Goal: Task Accomplishment & Management: Complete application form

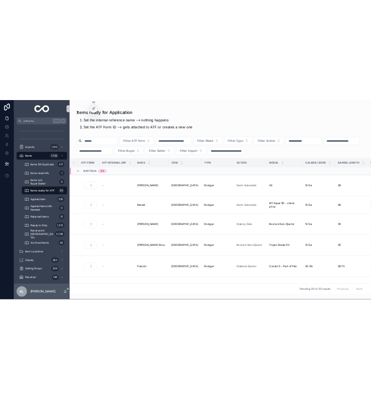
scroll to position [0, 91]
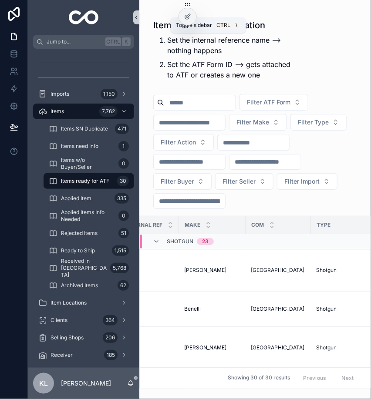
click at [136, 17] on icon "scrollable content" at bounding box center [136, 17] width 6 height 7
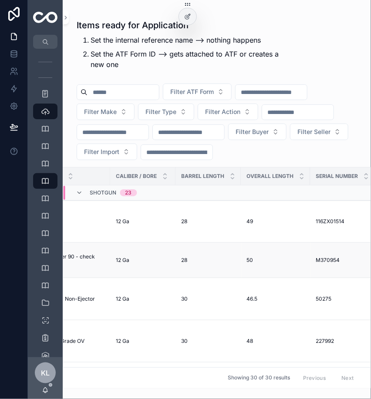
scroll to position [0, 421]
click at [305, 221] on icon "scrollable content" at bounding box center [307, 221] width 7 height 7
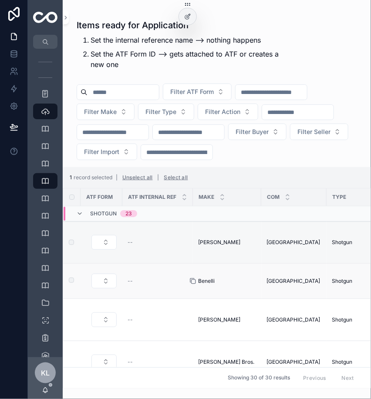
click at [192, 280] on icon "scrollable content" at bounding box center [194, 282] width 4 height 4
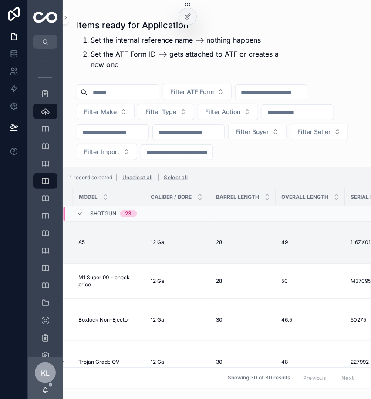
scroll to position [0, 408]
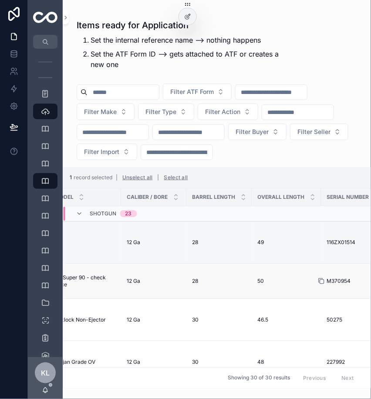
click at [320, 283] on icon "scrollable content" at bounding box center [322, 282] width 4 height 4
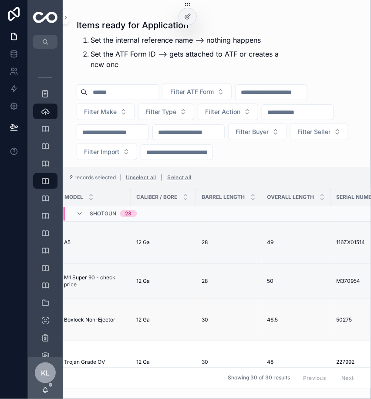
scroll to position [0, 416]
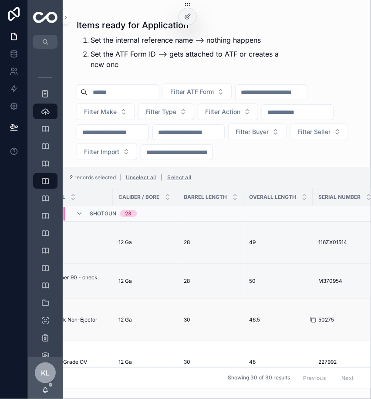
click at [312, 322] on icon "scrollable content" at bounding box center [314, 321] width 4 height 4
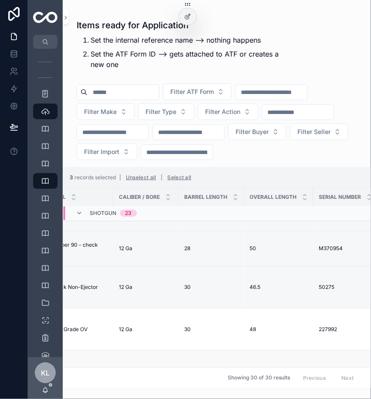
scroll to position [33, 432]
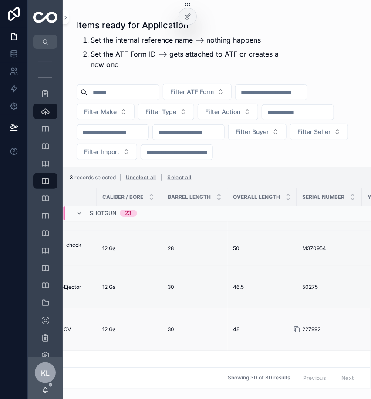
click at [295, 328] on icon "scrollable content" at bounding box center [296, 329] width 7 height 7
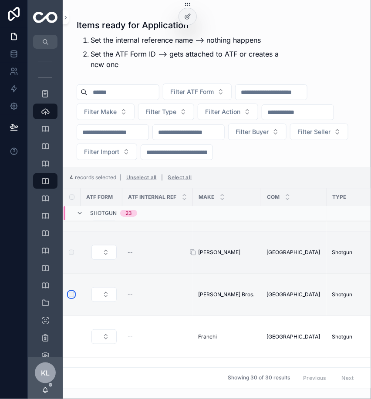
scroll to position [77, 0]
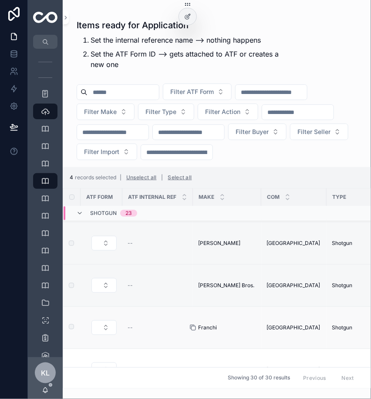
click at [194, 328] on icon "scrollable content" at bounding box center [192, 327] width 7 height 7
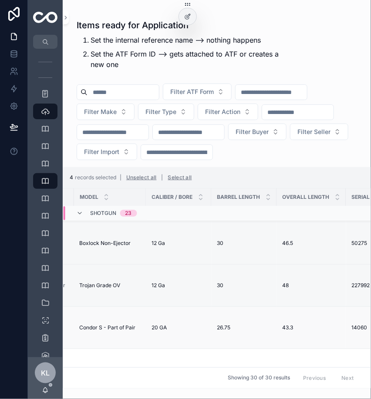
scroll to position [77, 385]
click at [177, 325] on div "20 GA 20 GA" at bounding box center [177, 327] width 55 height 7
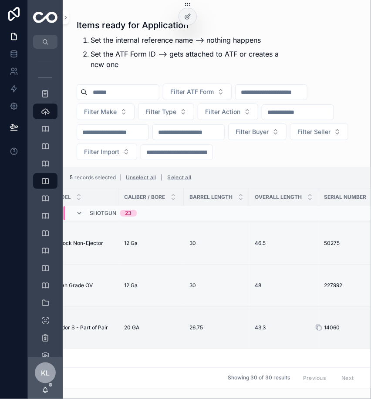
click at [317, 325] on icon "scrollable content" at bounding box center [318, 327] width 7 height 7
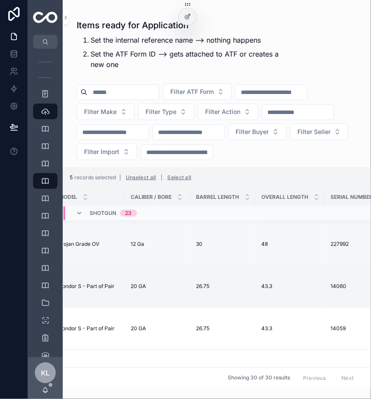
scroll to position [118, 423]
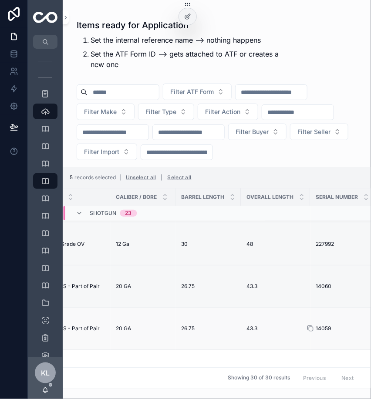
click at [309, 327] on icon "scrollable content" at bounding box center [311, 329] width 4 height 4
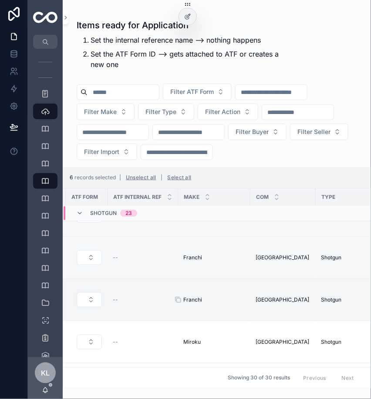
scroll to position [147, 15]
click at [177, 342] on icon "scrollable content" at bounding box center [177, 342] width 7 height 7
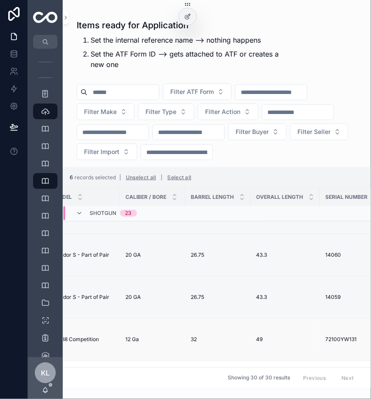
scroll to position [149, 422]
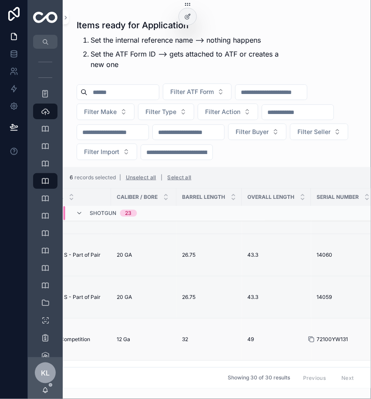
click at [310, 337] on icon "scrollable content" at bounding box center [311, 339] width 7 height 7
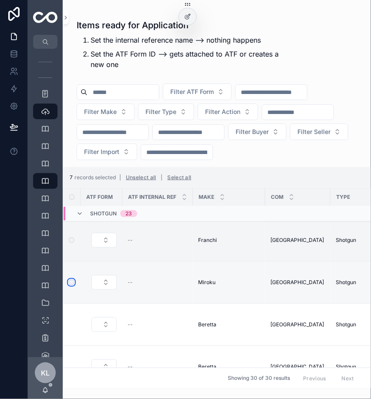
scroll to position [207, 0]
click at [193, 321] on icon "scrollable content" at bounding box center [192, 324] width 7 height 7
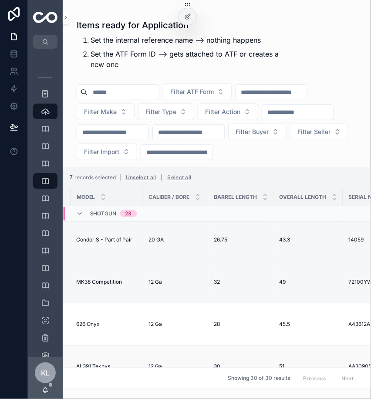
scroll to position [207, 390]
click at [344, 323] on icon "scrollable content" at bounding box center [343, 324] width 7 height 7
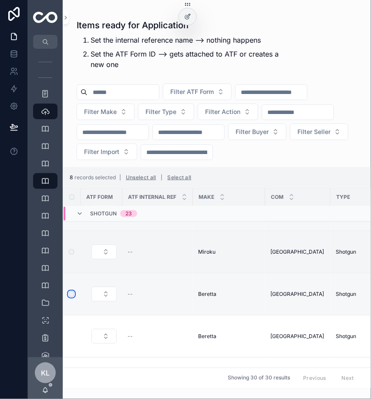
scroll to position [238, 0]
click at [192, 335] on icon "scrollable content" at bounding box center [192, 335] width 7 height 7
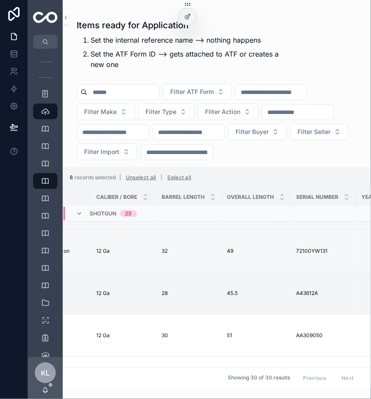
scroll to position [238, 446]
click at [285, 333] on icon "scrollable content" at bounding box center [286, 335] width 7 height 7
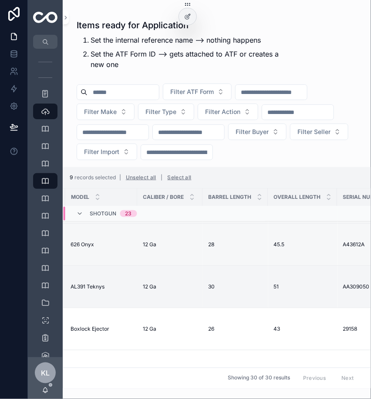
scroll to position [286, 397]
click at [337, 327] on icon "scrollable content" at bounding box center [336, 329] width 7 height 7
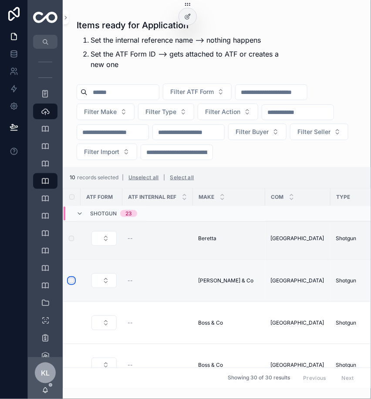
scroll to position [337, 0]
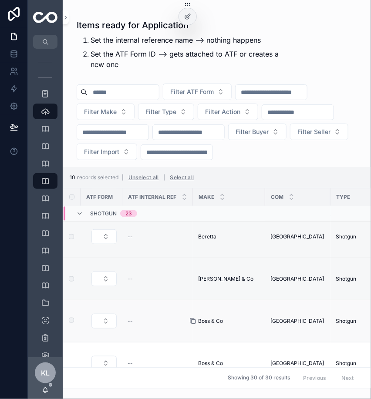
click at [192, 320] on icon "scrollable content" at bounding box center [194, 322] width 4 height 4
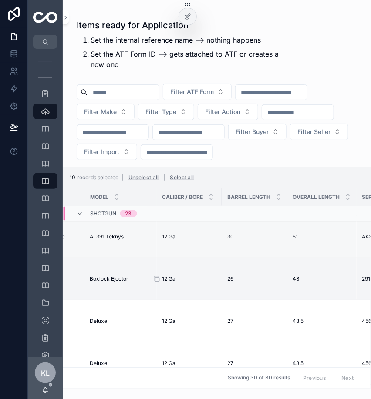
scroll to position [337, 414]
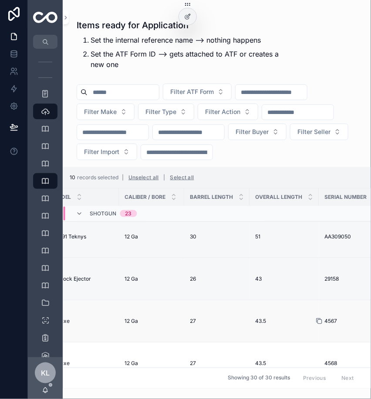
click at [318, 319] on icon "scrollable content" at bounding box center [319, 321] width 7 height 7
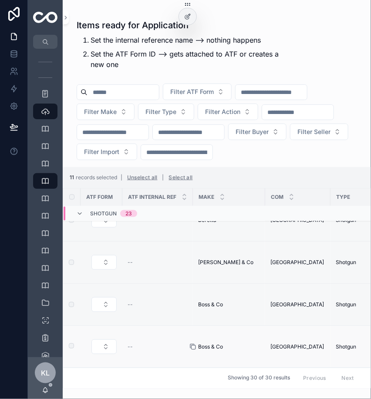
click at [192, 346] on icon "scrollable content" at bounding box center [192, 347] width 7 height 7
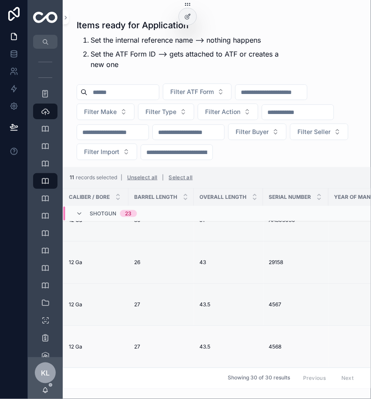
scroll to position [353, 468]
click at [265, 341] on td "4568 4568" at bounding box center [297, 347] width 65 height 42
click at [264, 346] on icon "scrollable content" at bounding box center [264, 347] width 7 height 7
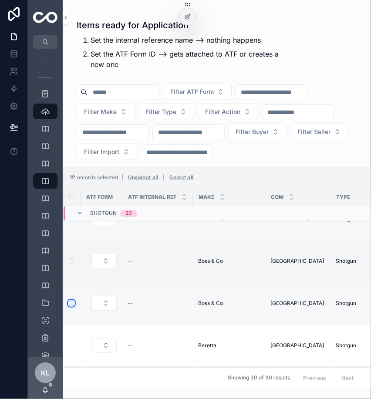
scroll to position [397, 0]
click at [192, 345] on icon "scrollable content" at bounding box center [192, 345] width 7 height 7
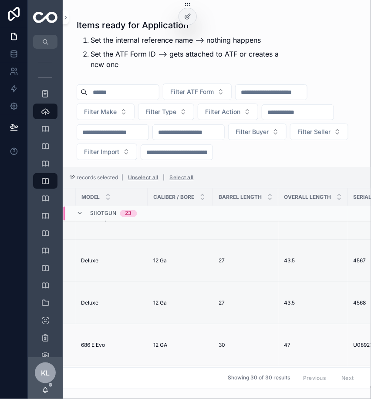
scroll to position [397, 389]
click at [74, 343] on icon "scrollable content" at bounding box center [72, 345] width 7 height 7
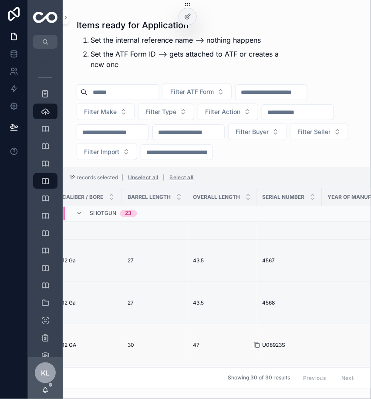
click at [256, 344] on icon "scrollable content" at bounding box center [256, 345] width 7 height 7
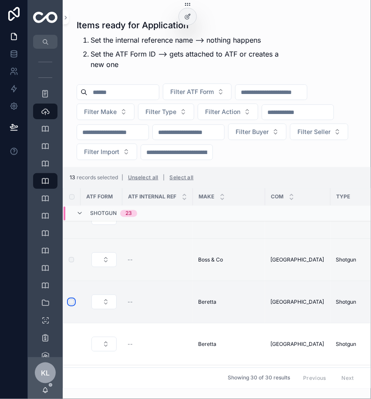
scroll to position [453, 0]
click at [193, 343] on icon "scrollable content" at bounding box center [192, 343] width 7 height 7
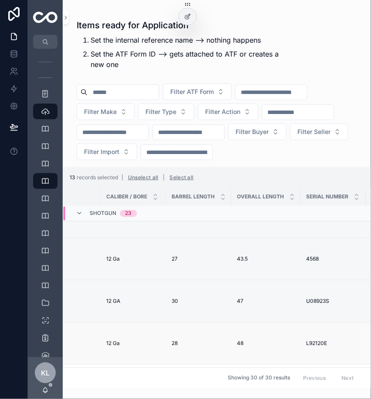
scroll to position [453, 434]
click at [300, 342] on icon "scrollable content" at bounding box center [299, 343] width 7 height 7
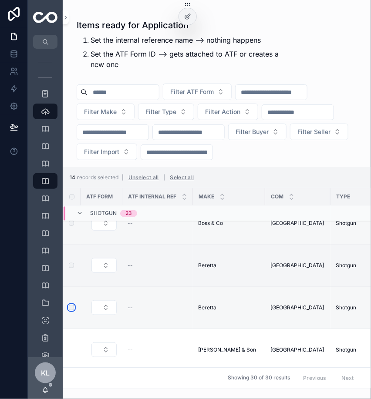
scroll to position [494, 0]
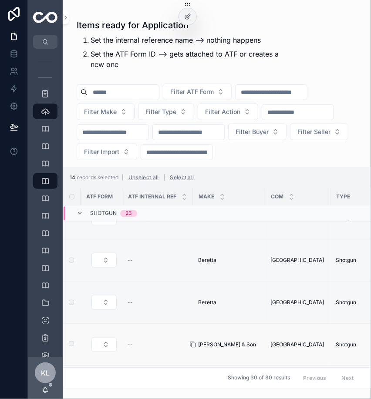
click at [194, 344] on icon "scrollable content" at bounding box center [192, 344] width 7 height 7
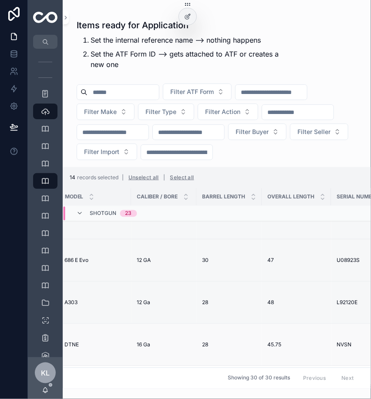
scroll to position [510, 0]
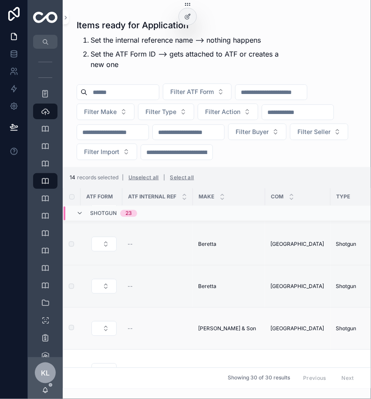
click at [69, 330] on label "scrollable content" at bounding box center [66, 328] width 5 height 7
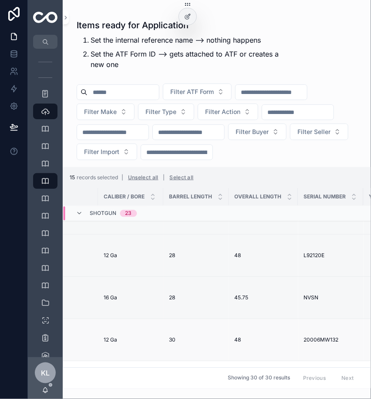
scroll to position [541, 435]
click at [298, 340] on icon "scrollable content" at bounding box center [297, 340] width 7 height 7
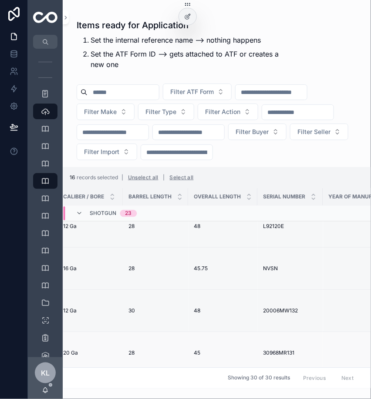
scroll to position [570, 482]
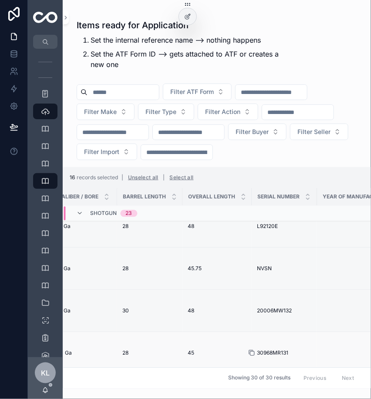
click at [252, 351] on icon "scrollable content" at bounding box center [251, 353] width 7 height 7
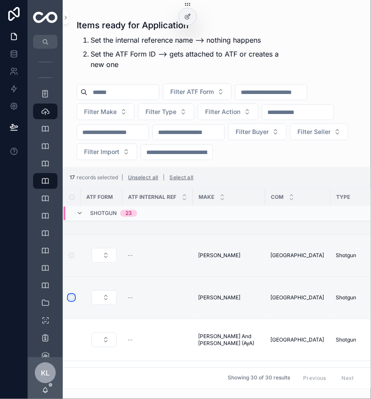
scroll to position [626, 0]
click at [192, 338] on icon "scrollable content" at bounding box center [192, 339] width 7 height 7
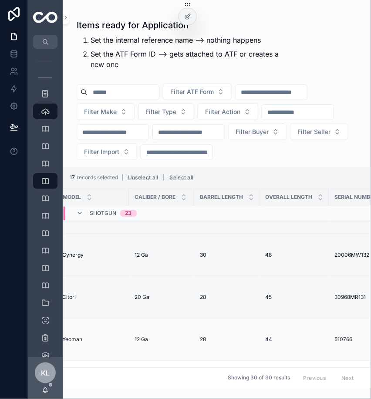
scroll to position [626, 406]
click at [327, 336] on icon "scrollable content" at bounding box center [326, 339] width 7 height 7
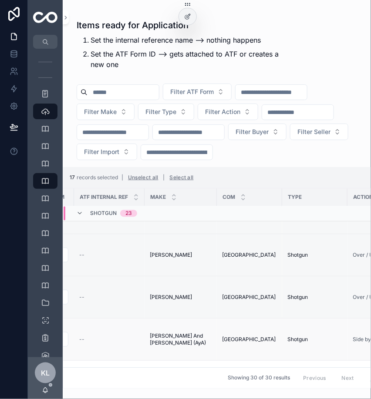
scroll to position [626, 0]
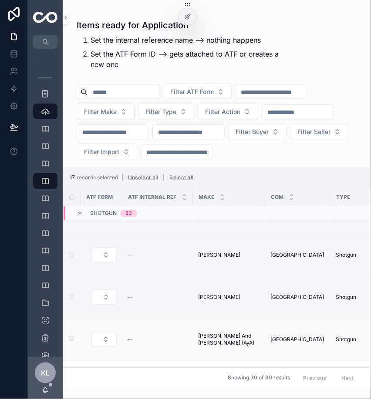
click at [69, 340] on label "scrollable content" at bounding box center [66, 339] width 5 height 7
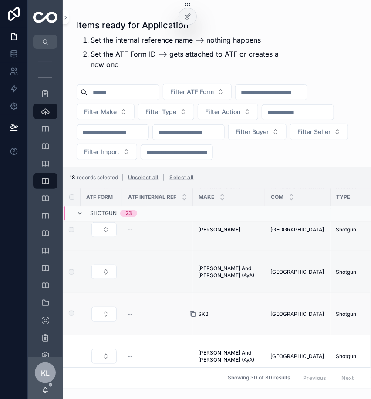
click at [192, 312] on icon "scrollable content" at bounding box center [192, 314] width 7 height 7
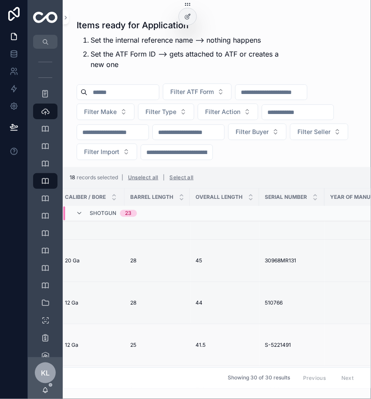
scroll to position [663, 475]
click at [259, 343] on icon "scrollable content" at bounding box center [258, 345] width 7 height 7
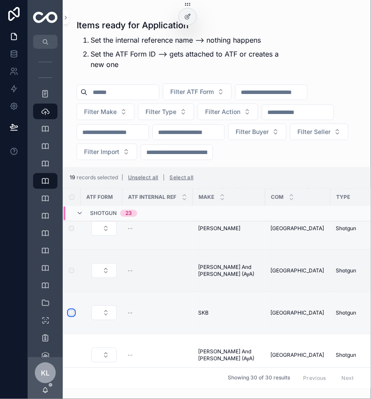
scroll to position [707, 0]
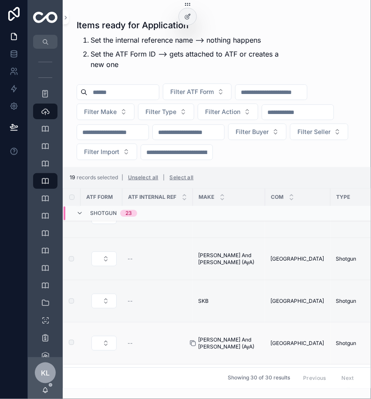
click at [195, 345] on icon "scrollable content" at bounding box center [192, 343] width 7 height 7
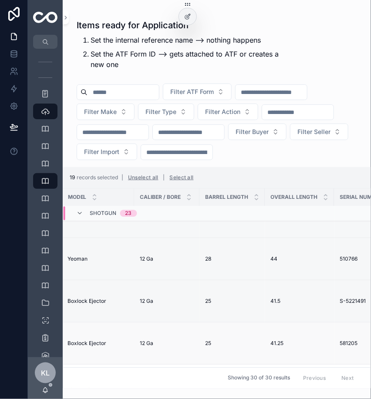
scroll to position [707, 400]
click at [334, 342] on icon "scrollable content" at bounding box center [333, 343] width 7 height 7
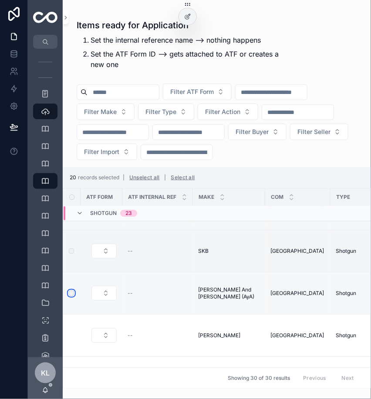
scroll to position [757, 0]
click at [195, 336] on icon "scrollable content" at bounding box center [192, 335] width 7 height 7
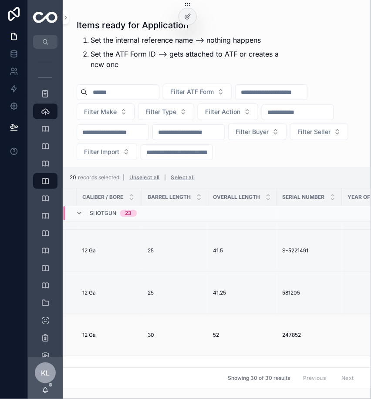
scroll to position [757, 466]
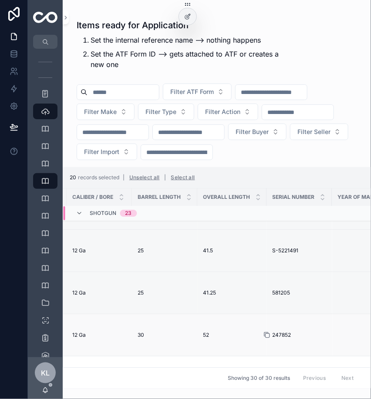
click at [268, 334] on icon "scrollable content" at bounding box center [266, 335] width 7 height 7
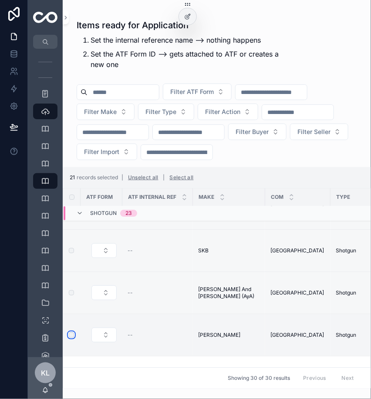
scroll to position [812, 0]
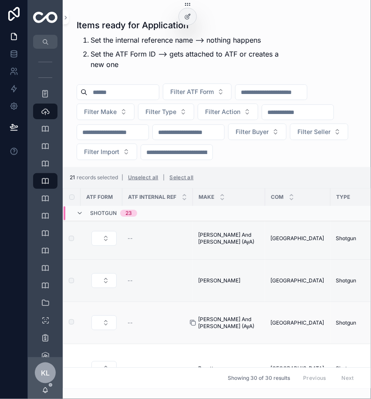
click at [192, 320] on icon "scrollable content" at bounding box center [192, 322] width 4 height 4
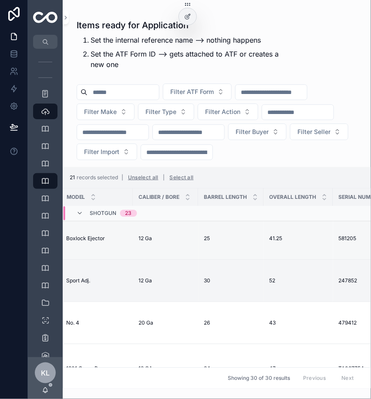
scroll to position [812, 398]
click at [334, 321] on icon "scrollable content" at bounding box center [334, 323] width 7 height 7
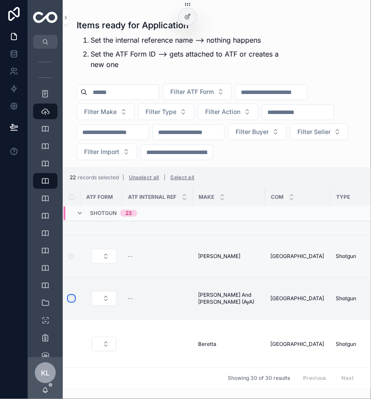
scroll to position [839, 0]
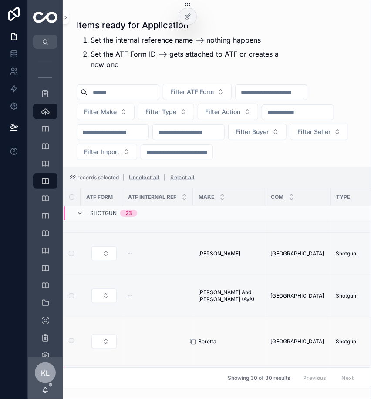
click at [196, 338] on div "scrollable content" at bounding box center [196, 341] width 14 height 7
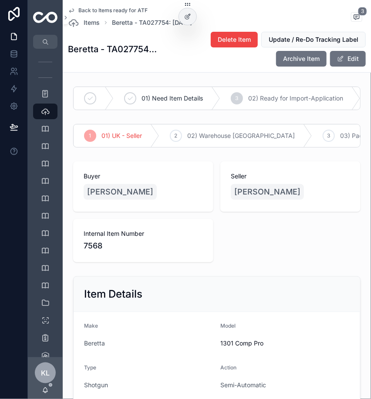
click at [72, 10] on icon "scrollable content" at bounding box center [71, 10] width 7 height 7
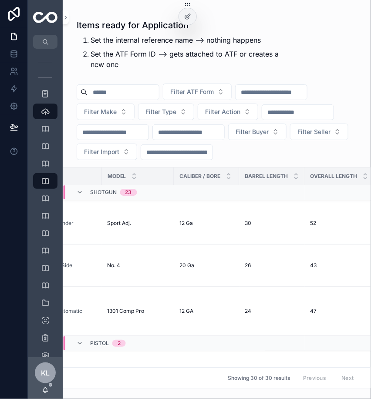
scroll to position [848, 360]
click at [166, 308] on div "1301 Comp Pro 1301 Comp Pro" at bounding box center [138, 311] width 62 height 7
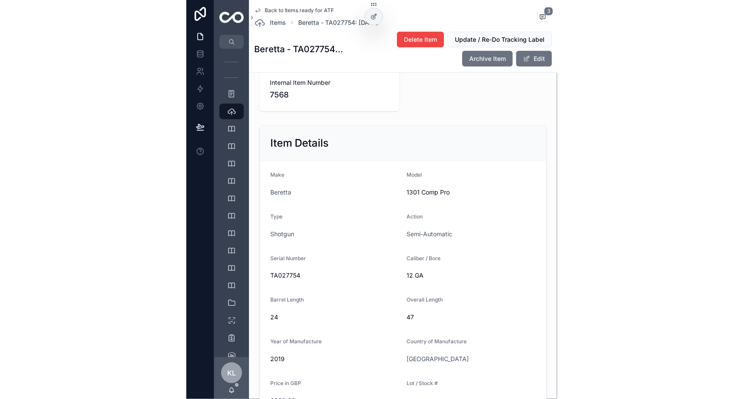
scroll to position [163, 0]
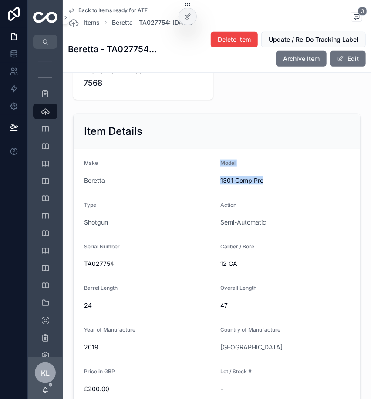
drag, startPoint x: 208, startPoint y: 193, endPoint x: 263, endPoint y: 196, distance: 54.9
click at [263, 196] on form "Make Beretta Model 1301 Comp Pro Type Shotgun Action Semi-Automatic Serial Numb…" at bounding box center [217, 387] width 286 height 477
click at [263, 185] on span "1301 Comp Pro" at bounding box center [284, 180] width 129 height 9
drag, startPoint x: 263, startPoint y: 196, endPoint x: 215, endPoint y: 198, distance: 47.5
click at [215, 198] on form "Make Beretta Model 1301 Comp Pro Type Shotgun Action Semi-Automatic Serial Numb…" at bounding box center [217, 387] width 286 height 477
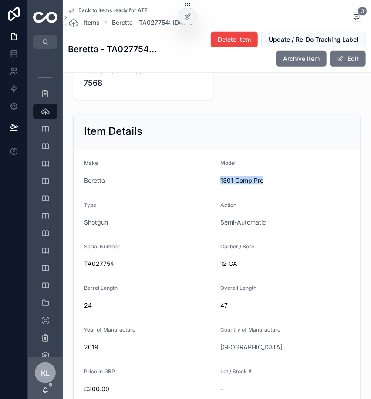
copy span "1301 Comp Pro"
drag, startPoint x: 86, startPoint y: 276, endPoint x: 130, endPoint y: 283, distance: 44.5
click at [130, 271] on div "TA027754" at bounding box center [148, 264] width 129 height 14
copy span "TA027754"
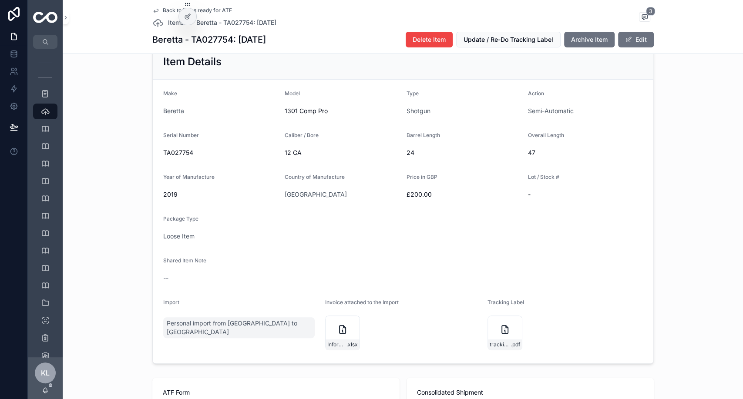
scroll to position [144, 0]
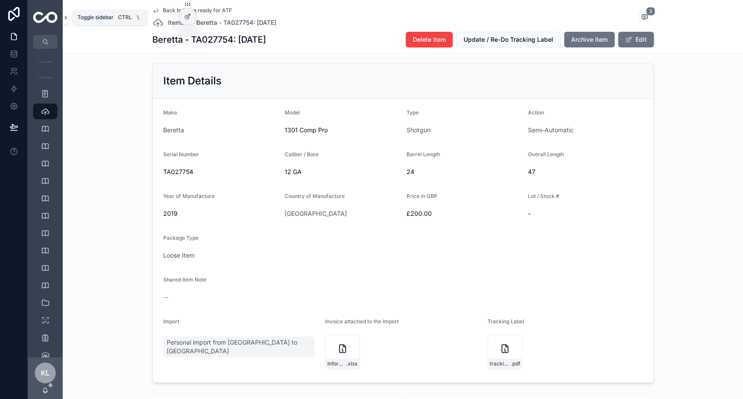
click at [63, 20] on icon "scrollable content" at bounding box center [66, 17] width 6 height 7
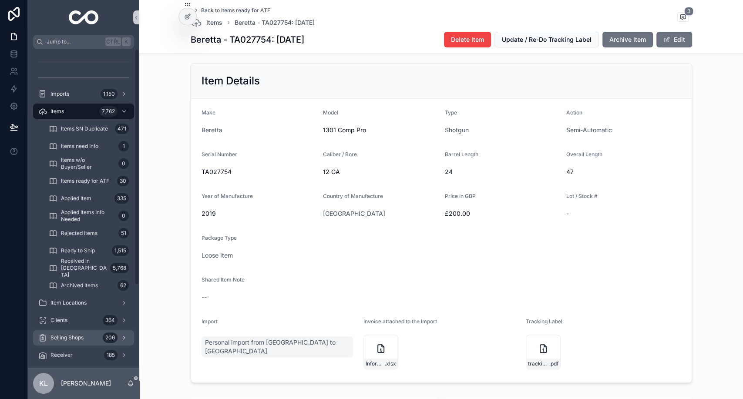
scroll to position [111, 0]
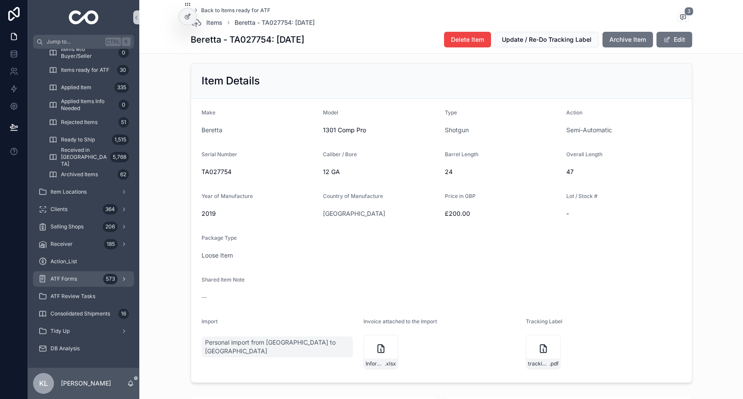
click at [84, 277] on div "ATF Forms 573" at bounding box center [83, 279] width 91 height 14
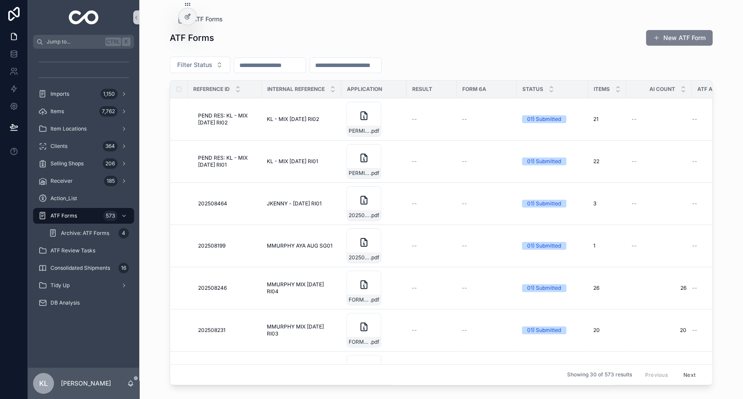
click at [671, 42] on button "New ATF Form" at bounding box center [679, 38] width 67 height 16
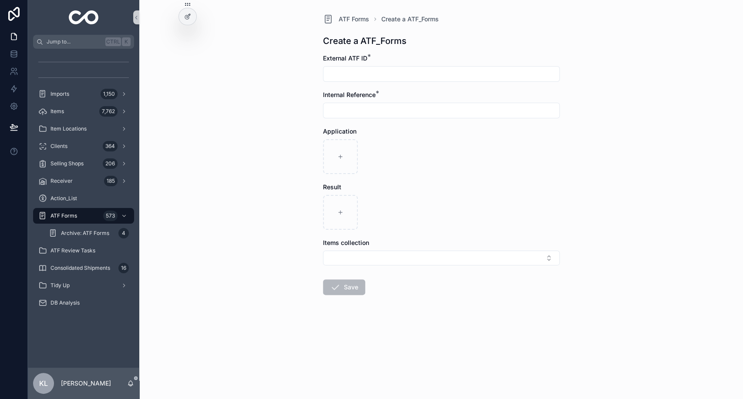
click at [383, 74] on input "scrollable content" at bounding box center [441, 74] width 236 height 12
paste input "**********"
click at [359, 75] on input "**********" at bounding box center [441, 74] width 236 height 12
type input "**********"
click at [358, 111] on input "scrollable content" at bounding box center [441, 110] width 236 height 12
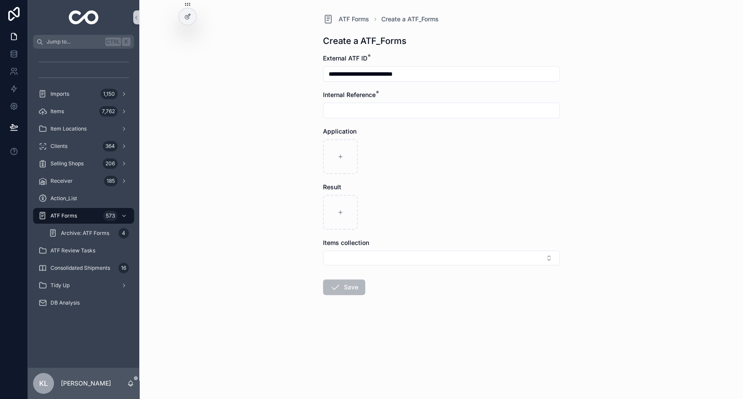
paste input "**********"
type input "**********"
click at [351, 158] on div "scrollable content" at bounding box center [340, 156] width 35 height 35
type input "**********"
click at [352, 287] on button "Save" at bounding box center [344, 288] width 42 height 16
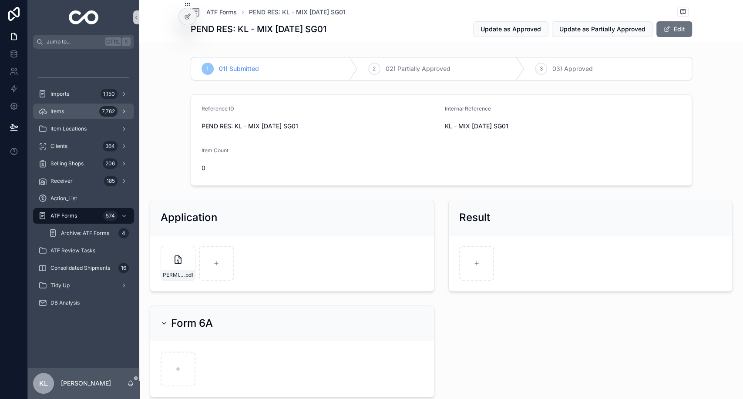
click at [87, 110] on div "Items 7,762" at bounding box center [83, 111] width 91 height 14
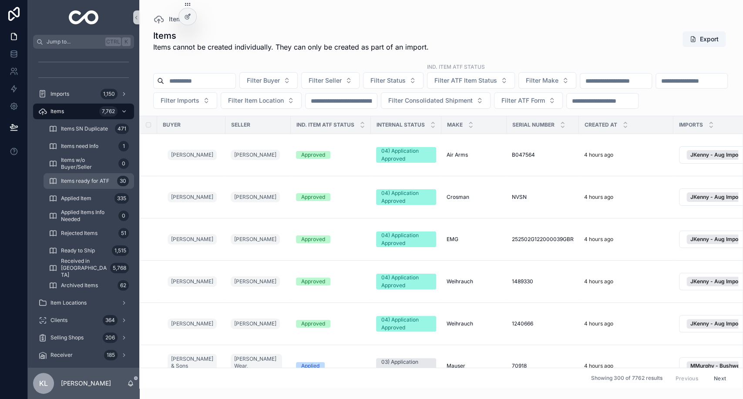
click at [101, 183] on span "Items ready for ATF" at bounding box center [85, 181] width 48 height 7
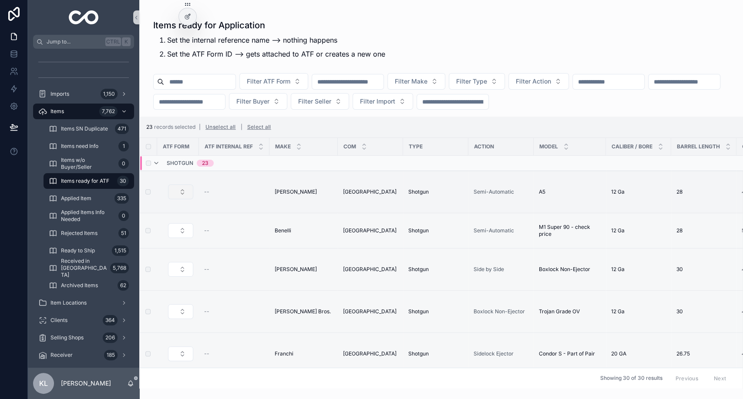
click at [187, 191] on button "Select Button" at bounding box center [180, 192] width 25 height 15
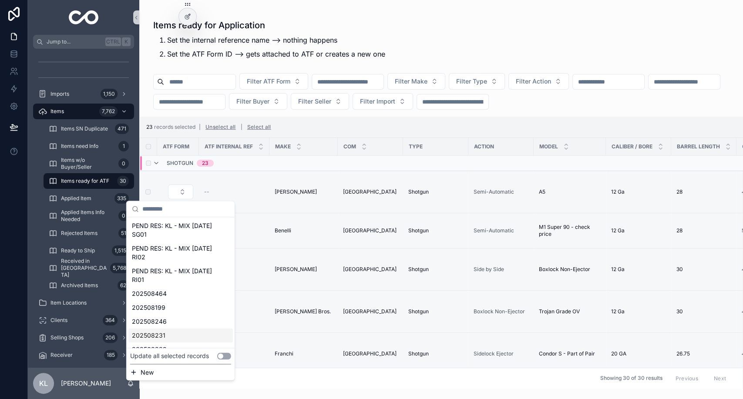
click at [225, 354] on button "Use setting" at bounding box center [224, 356] width 14 height 7
click at [189, 225] on span "PEND RES: KL - MIX [DATE] SG01" at bounding box center [175, 230] width 87 height 17
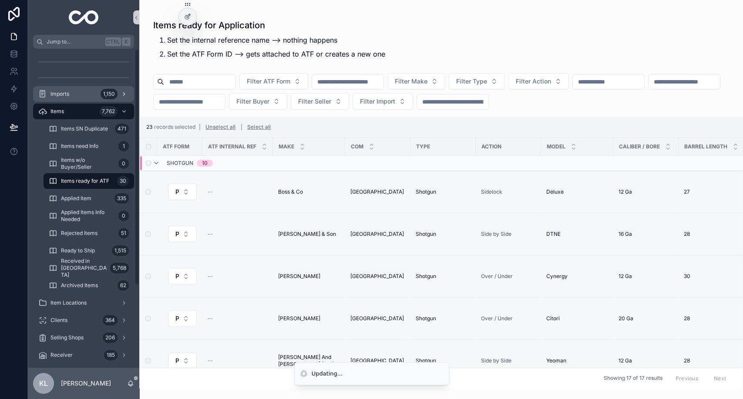
click at [97, 98] on div "Imports 1,150" at bounding box center [83, 94] width 91 height 14
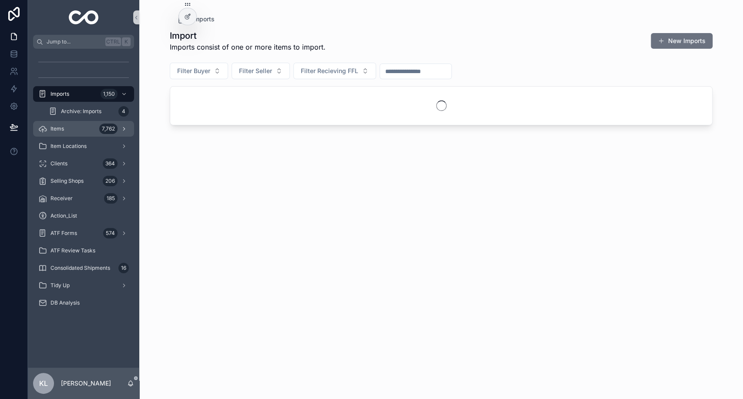
click at [95, 128] on div "Items 7,762" at bounding box center [83, 129] width 91 height 14
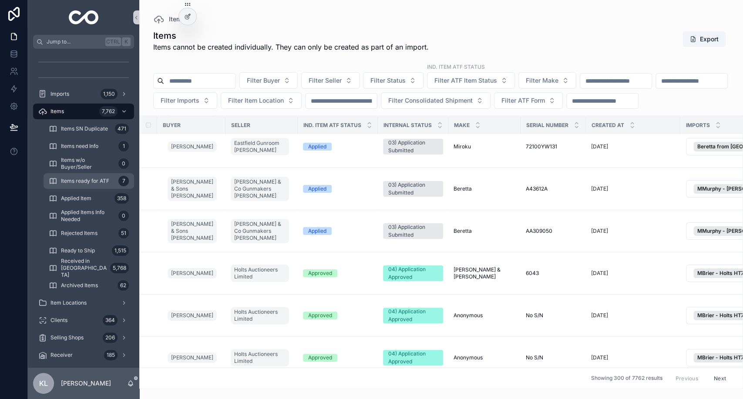
click at [93, 181] on span "Items ready for ATF" at bounding box center [85, 181] width 48 height 7
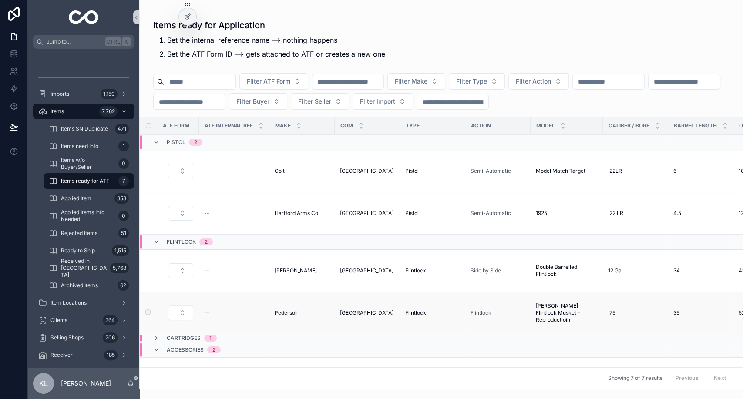
scroll to position [80, 11]
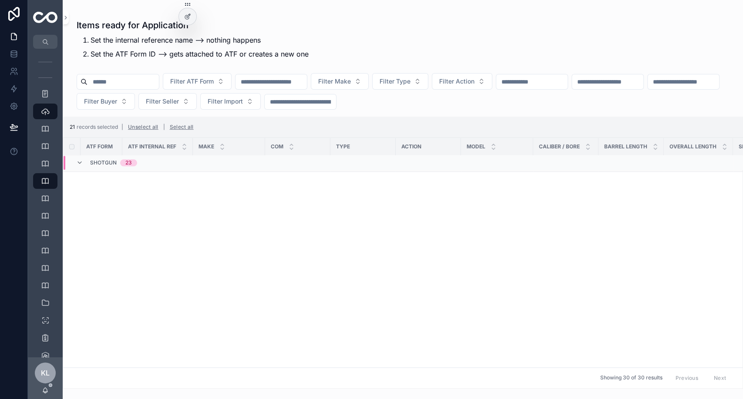
scroll to position [110, 0]
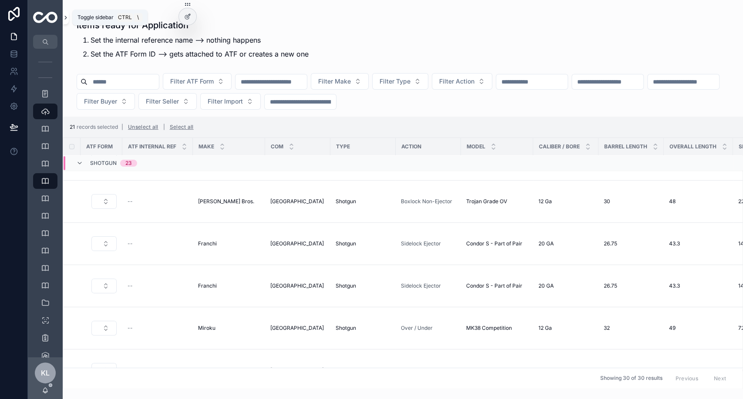
click at [65, 21] on button "scrollable content" at bounding box center [66, 17] width 6 height 14
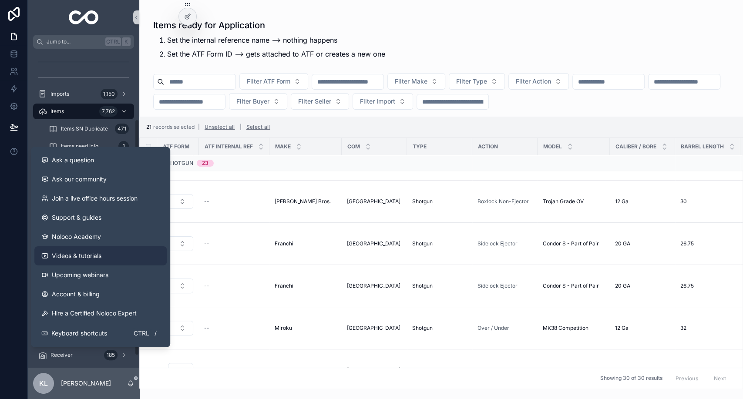
scroll to position [111, 0]
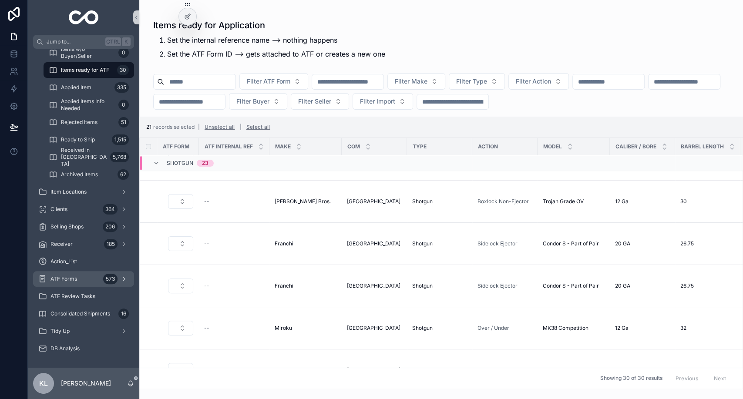
click at [94, 282] on div "ATF Forms 573" at bounding box center [83, 279] width 91 height 14
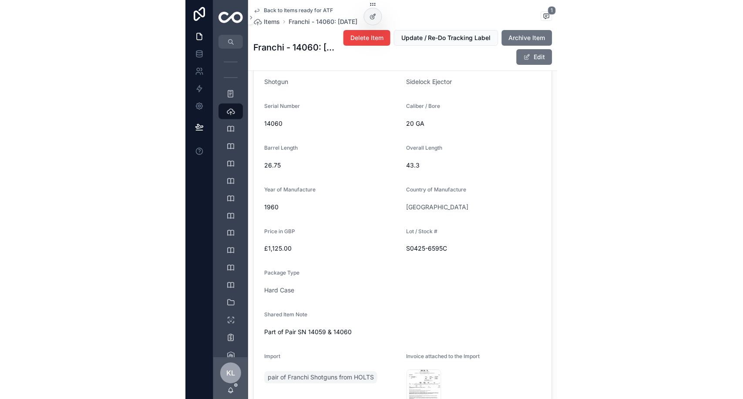
scroll to position [509, 0]
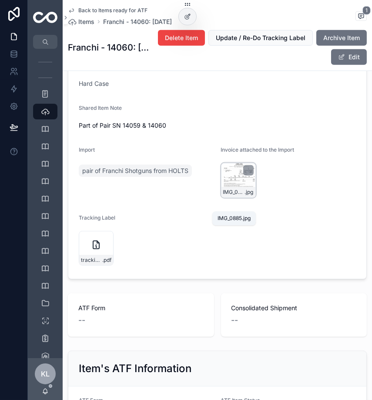
click at [245, 195] on span ".jpg" at bounding box center [249, 192] width 9 height 7
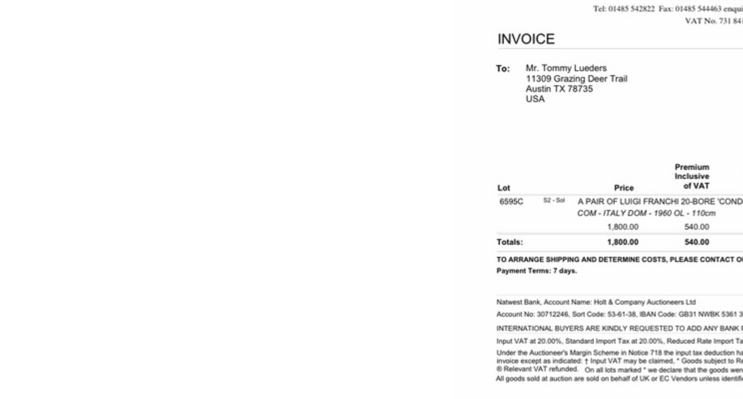
scroll to position [356, 0]
